Goal: Transaction & Acquisition: Obtain resource

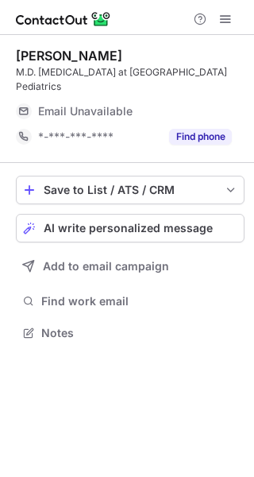
scroll to position [7, 8]
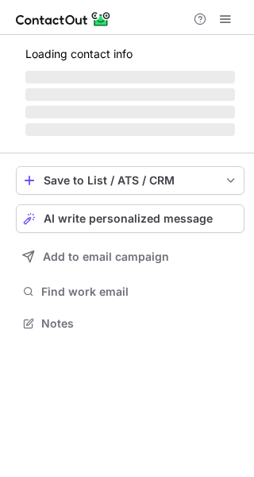
scroll to position [346, 254]
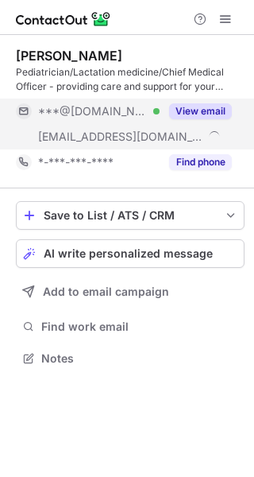
click at [199, 112] on button "View email" at bounding box center [200, 111] width 63 height 16
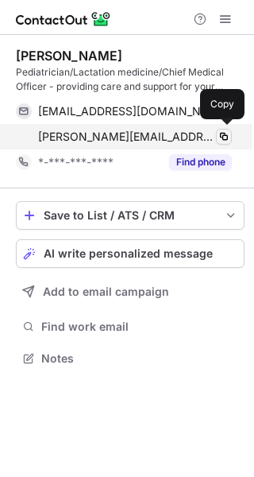
click at [218, 129] on div "aronow@tamarackcamps.com Copy" at bounding box center [124, 136] width 216 height 25
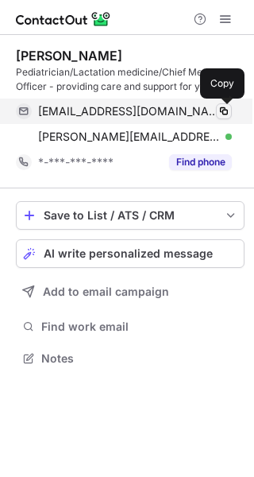
click at [218, 111] on span at bounding box center [224, 111] width 13 height 13
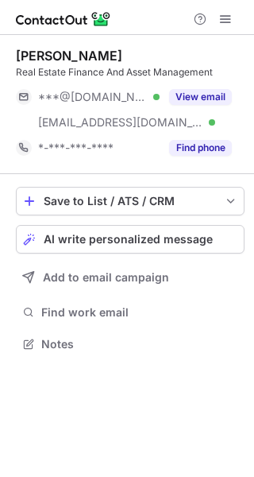
scroll to position [332, 254]
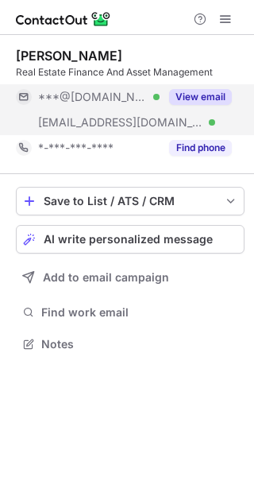
click at [207, 87] on div "View email" at bounding box center [196, 96] width 72 height 25
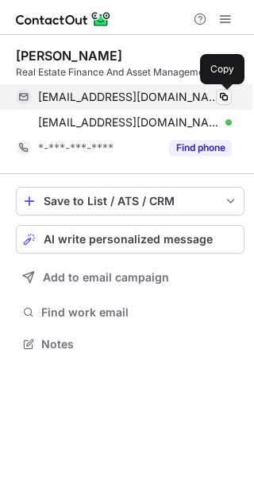
click at [216, 93] on button at bounding box center [224, 97] width 16 height 16
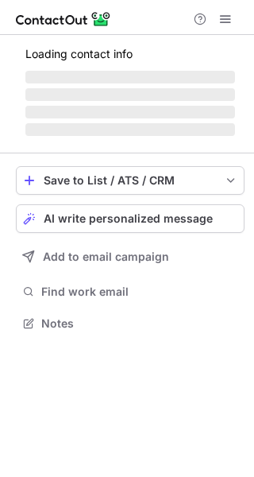
scroll to position [7, 8]
